Goal: Navigation & Orientation: Find specific page/section

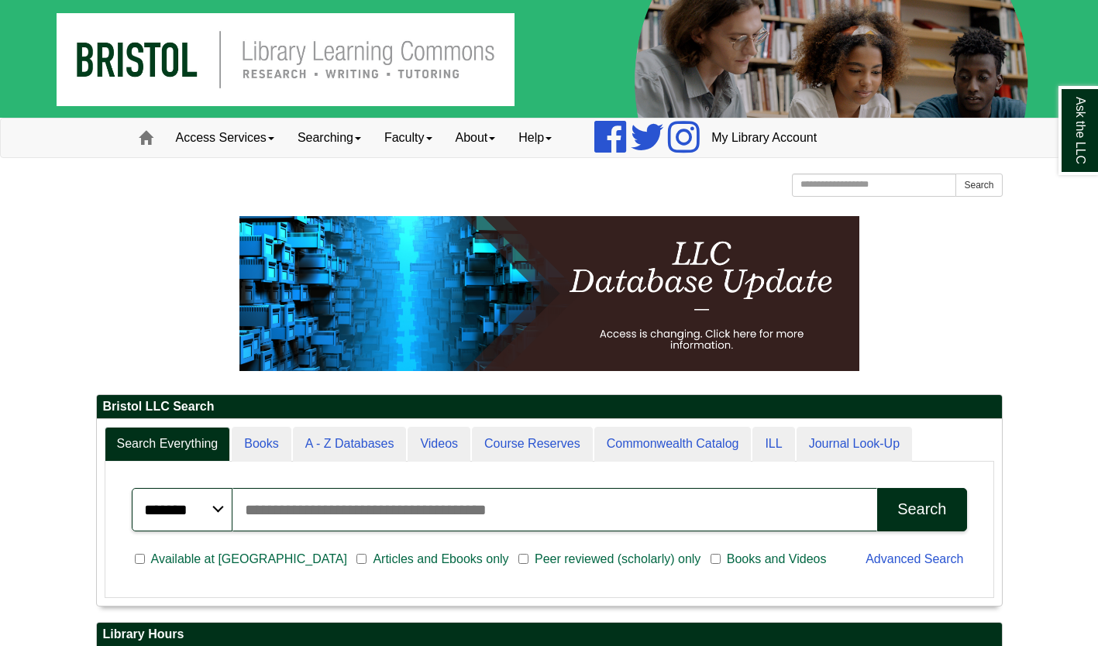
click at [174, 60] on img at bounding box center [549, 59] width 1098 height 118
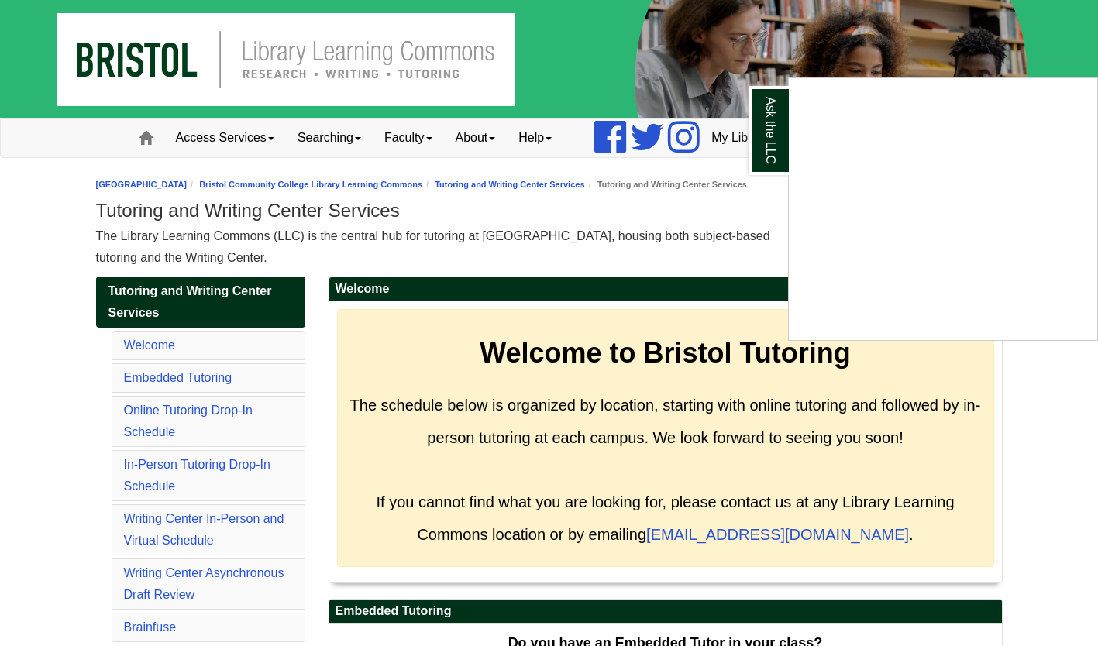
click at [170, 238] on div "Ask the LLC" at bounding box center [549, 323] width 1098 height 646
